Goal: Task Accomplishment & Management: Manage account settings

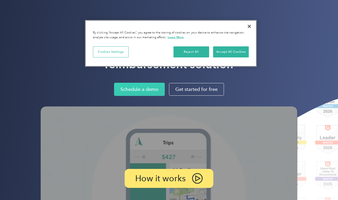
click at [229, 57] on div "Reject All Accept All Cookies" at bounding box center [211, 53] width 75 height 15
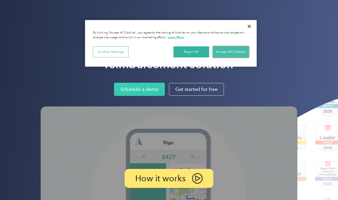
click at [229, 54] on button "Accept All Cookies" at bounding box center [231, 51] width 36 height 11
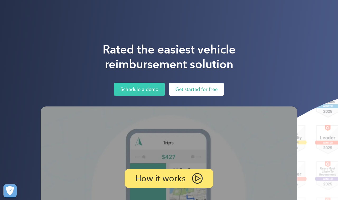
click at [195, 92] on link "Get started for free" at bounding box center [196, 89] width 55 height 13
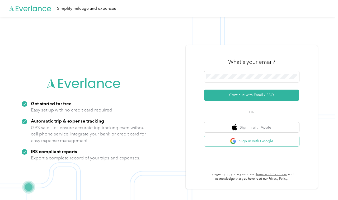
click at [243, 142] on button "Sign in with Google" at bounding box center [251, 141] width 95 height 10
click at [235, 142] on img "button" at bounding box center [233, 141] width 7 height 7
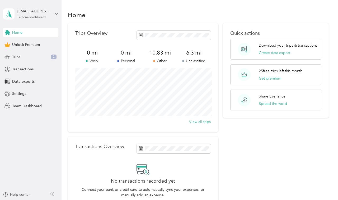
click at [44, 57] on div "Trips 2" at bounding box center [30, 57] width 55 height 10
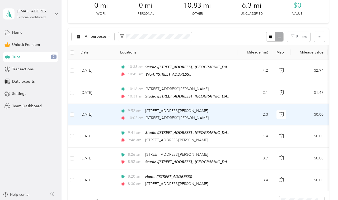
scroll to position [77, 0]
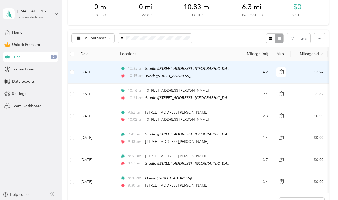
click at [87, 72] on td "Sep 2, 2025" at bounding box center [96, 73] width 40 height 22
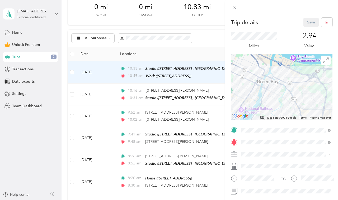
scroll to position [15, 0]
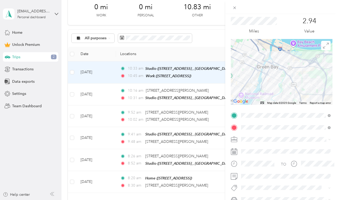
click at [254, 143] on span at bounding box center [285, 139] width 93 height 8
click at [255, 66] on div "Work" at bounding box center [286, 66] width 86 height 6
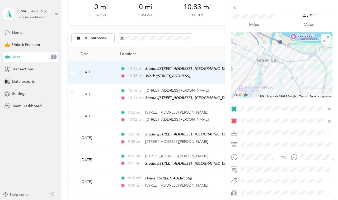
scroll to position [0, 0]
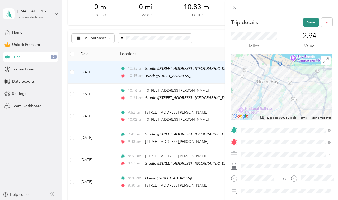
click at [308, 25] on button "Save" at bounding box center [310, 22] width 15 height 9
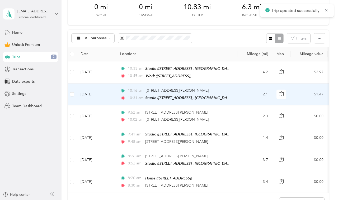
click at [115, 91] on td "Sep 2, 2025" at bounding box center [96, 95] width 40 height 22
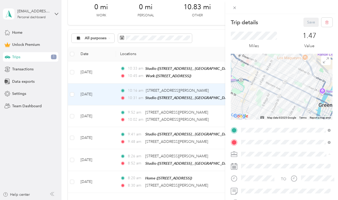
click at [250, 83] on li "Work" at bounding box center [285, 80] width 93 height 9
click at [311, 21] on button "Save" at bounding box center [310, 22] width 15 height 9
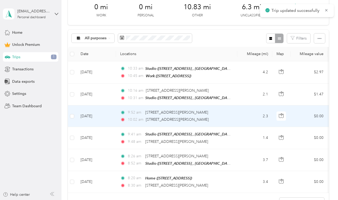
click at [108, 114] on td "Sep 2, 2025" at bounding box center [96, 117] width 40 height 22
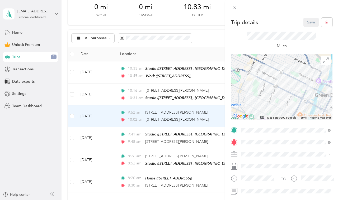
click at [259, 84] on li "Work" at bounding box center [285, 80] width 93 height 9
click at [308, 26] on button "Save" at bounding box center [310, 22] width 15 height 9
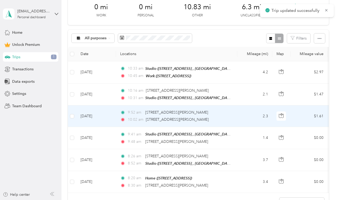
click at [114, 136] on td "Sep 2, 2025" at bounding box center [96, 138] width 40 height 22
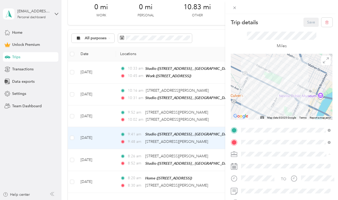
click at [263, 80] on div "Work" at bounding box center [286, 81] width 86 height 6
click at [306, 22] on button "Save" at bounding box center [310, 22] width 15 height 9
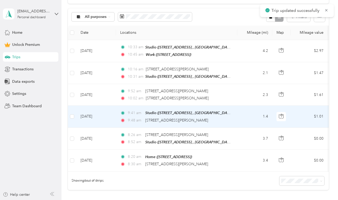
scroll to position [110, 0]
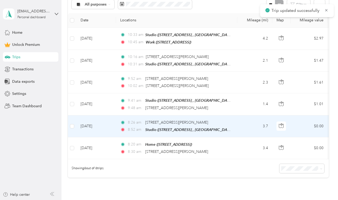
click at [111, 125] on td "Sep 2, 2025" at bounding box center [96, 127] width 40 height 22
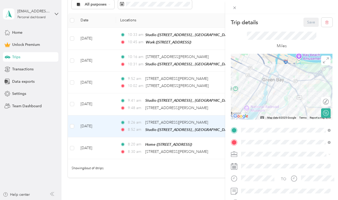
click at [123, 142] on div "Trip details Save This trip cannot be edited because it is either under review,…" at bounding box center [169, 100] width 338 height 200
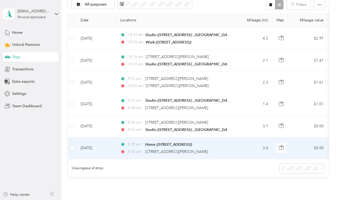
click at [108, 145] on td "Sep 2, 2025" at bounding box center [96, 149] width 40 height 22
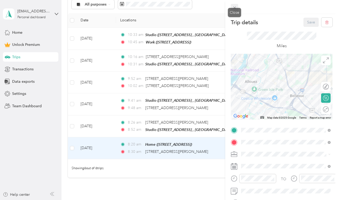
click at [236, 7] on icon at bounding box center [234, 8] width 4 height 4
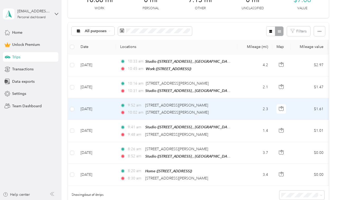
scroll to position [80, 0]
